Goal: Information Seeking & Learning: Learn about a topic

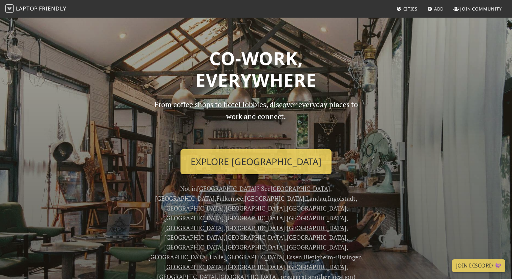
click at [247, 174] on div "From coffee shops to hotel lobbies, discover everyday places to work and connec…" at bounding box center [255, 190] width 223 height 183
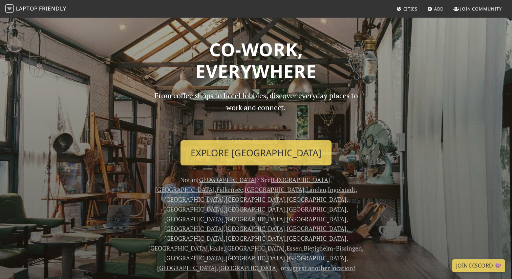
scroll to position [11, 0]
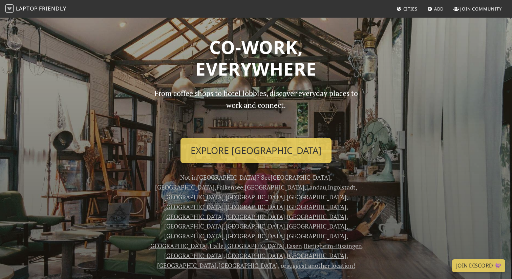
click at [271, 179] on link "[GEOGRAPHIC_DATA]" at bounding box center [301, 177] width 60 height 8
click at [271, 178] on link "Berlin" at bounding box center [301, 177] width 60 height 8
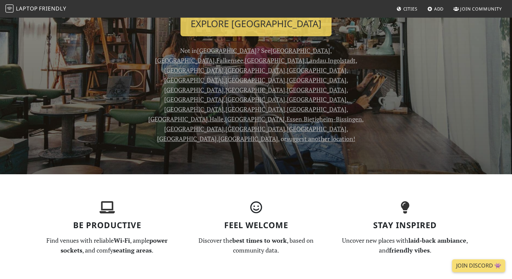
scroll to position [0, 0]
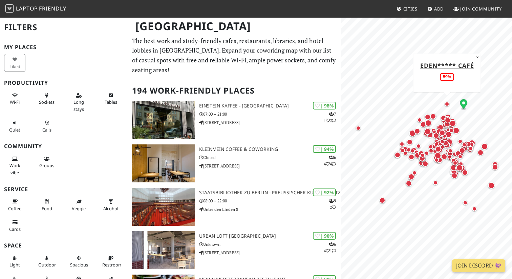
click at [446, 104] on div "Map marker" at bounding box center [447, 104] width 5 height 5
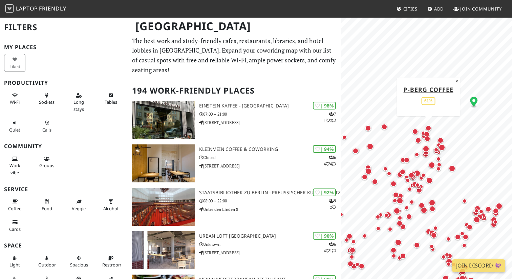
click at [429, 127] on div "Map marker" at bounding box center [428, 128] width 6 height 6
click at [16, 102] on span "Wi-Fi" at bounding box center [15, 102] width 10 height 6
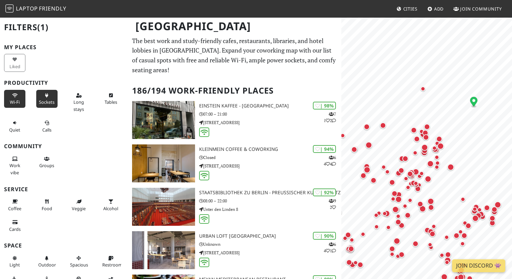
click at [52, 97] on button "Sockets" at bounding box center [46, 99] width 21 height 18
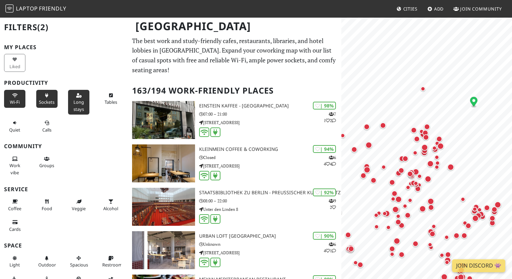
click at [81, 102] on span "Long stays" at bounding box center [78, 105] width 10 height 13
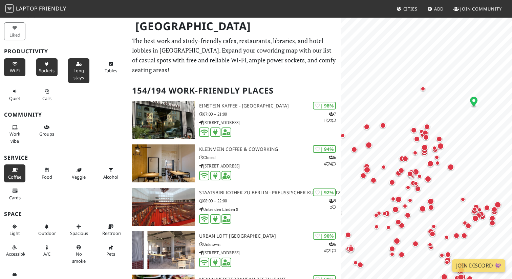
click at [22, 172] on button "Coffee" at bounding box center [14, 173] width 21 height 18
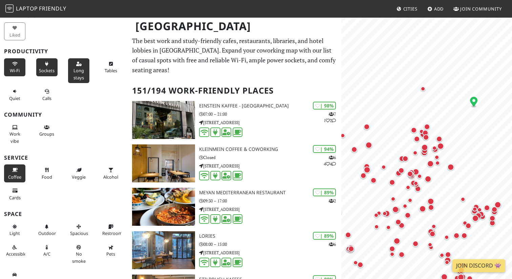
scroll to position [41, 0]
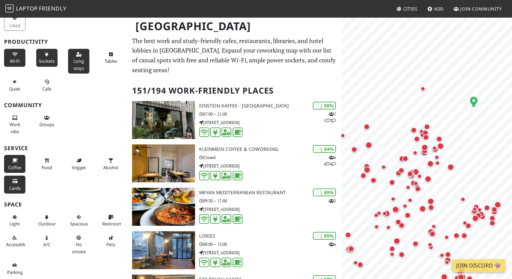
click at [17, 186] on span "Cards" at bounding box center [15, 188] width 12 height 6
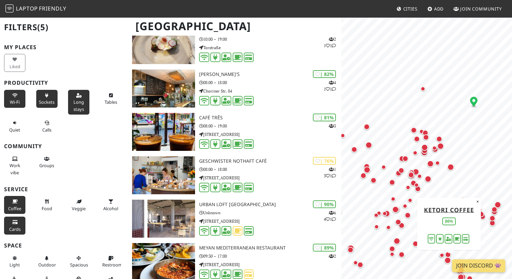
scroll to position [590, 0]
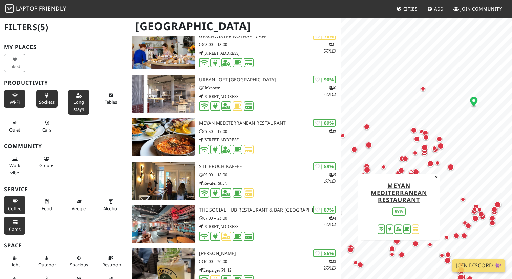
click at [21, 56] on div "Liked" at bounding box center [16, 62] width 32 height 21
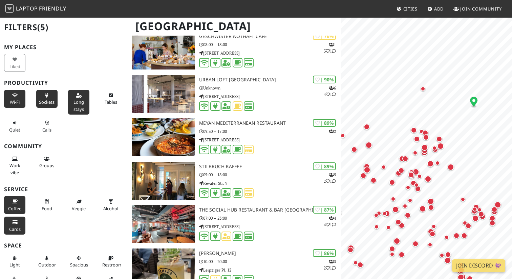
click at [17, 62] on div "Liked" at bounding box center [16, 62] width 32 height 21
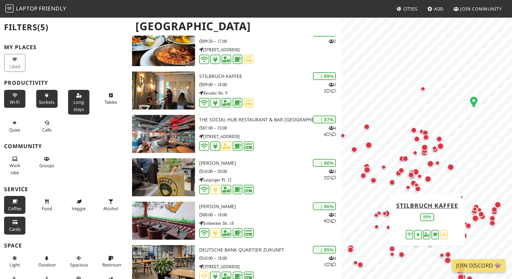
scroll to position [685, 0]
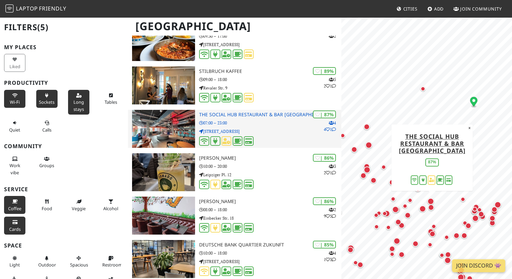
click at [249, 112] on h3 "The Social Hub Restaurant & Bar Berlin" at bounding box center [270, 115] width 142 height 6
click at [192, 114] on img at bounding box center [163, 129] width 63 height 38
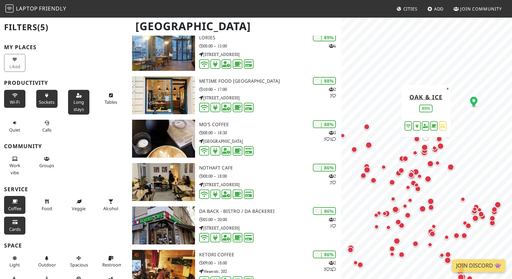
scroll to position [0, 0]
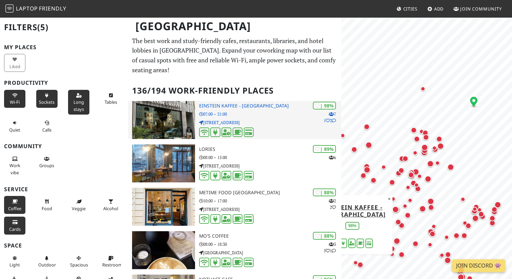
click at [245, 101] on div "| 98% 7 1 2 Einstein Kaffee - Charlottenburg 07:00 – 21:00 Kantstraße 126" at bounding box center [270, 120] width 142 height 38
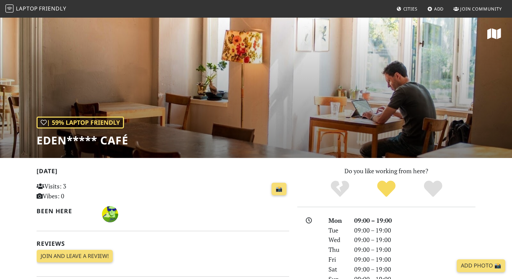
click at [306, 87] on div "| 59% Laptop Friendly Eden***** Café" at bounding box center [256, 87] width 512 height 141
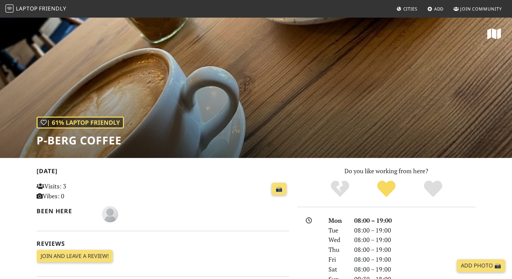
click at [429, 127] on div "| 61% Laptop Friendly P-Berg Coffee" at bounding box center [256, 87] width 512 height 141
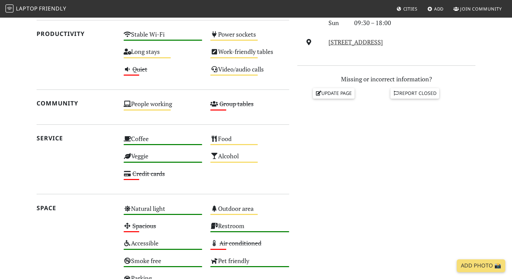
scroll to position [366, 0]
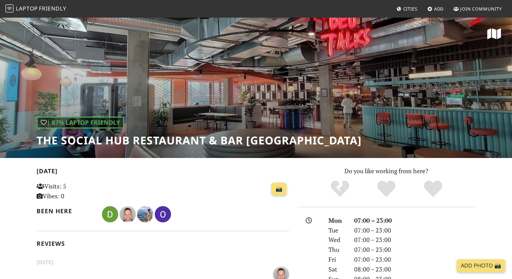
click at [139, 69] on div "| 87% Laptop Friendly The Social Hub Restaurant & Bar Berlin" at bounding box center [256, 87] width 512 height 141
click at [180, 96] on div "| 87% Laptop Friendly The Social Hub Restaurant & Bar Berlin" at bounding box center [256, 87] width 512 height 141
click at [496, 34] on icon at bounding box center [494, 34] width 14 height 12
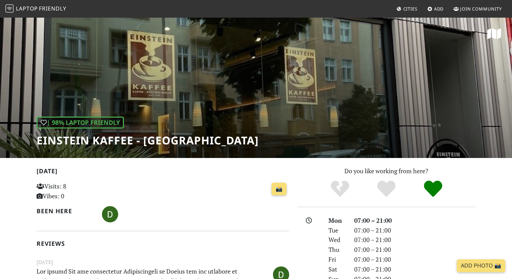
click at [231, 113] on div "| 98% Laptop Friendly Einstein Kaffee - [GEOGRAPHIC_DATA]" at bounding box center [256, 87] width 512 height 141
click at [494, 34] on icon at bounding box center [494, 34] width 14 height 12
